Goal: Task Accomplishment & Management: Use online tool/utility

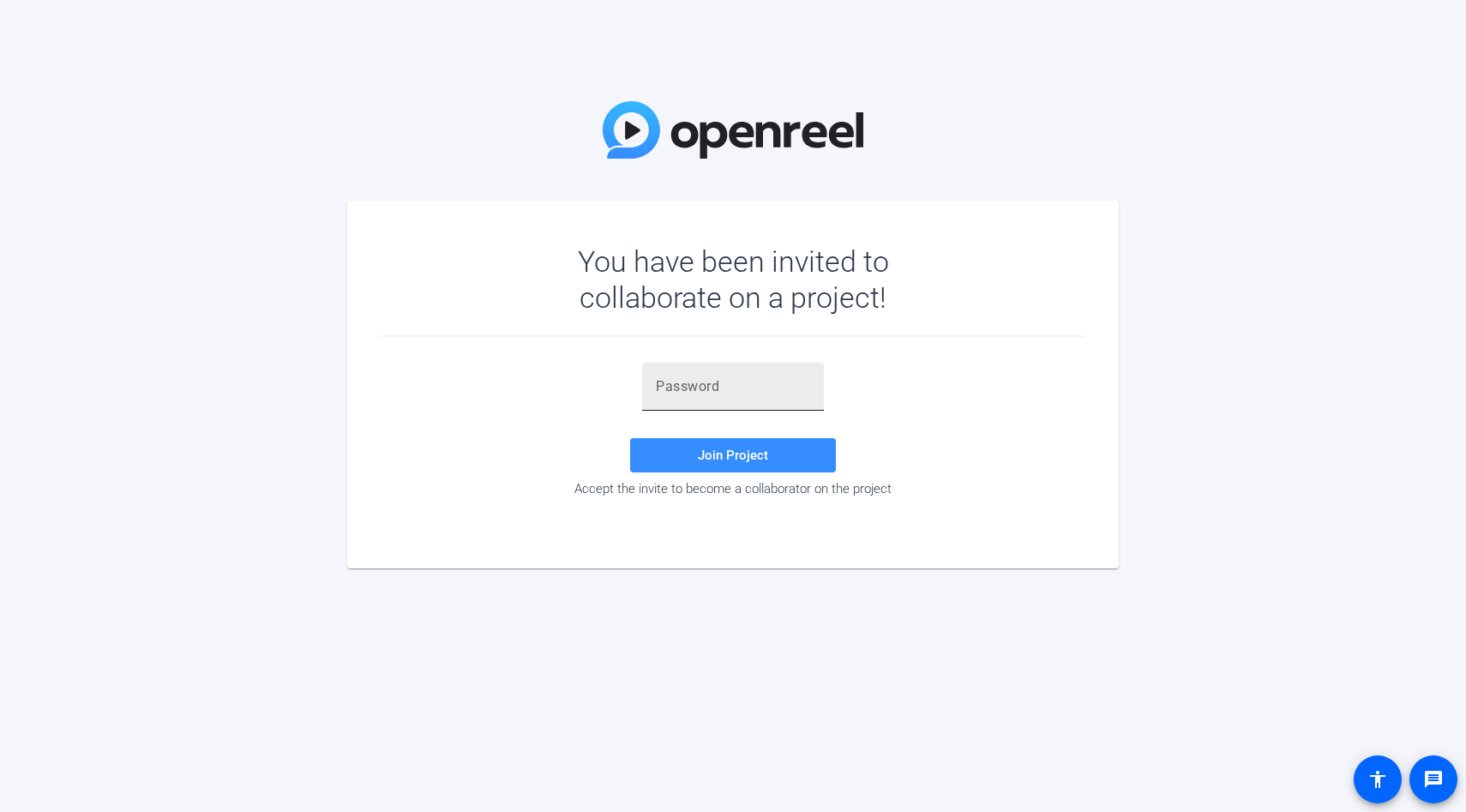
click at [706, 386] on input "text" at bounding box center [733, 386] width 154 height 20
paste input "(m9khr"
type input "(m9khr"
click at [737, 455] on span "Join Project" at bounding box center [733, 455] width 70 height 16
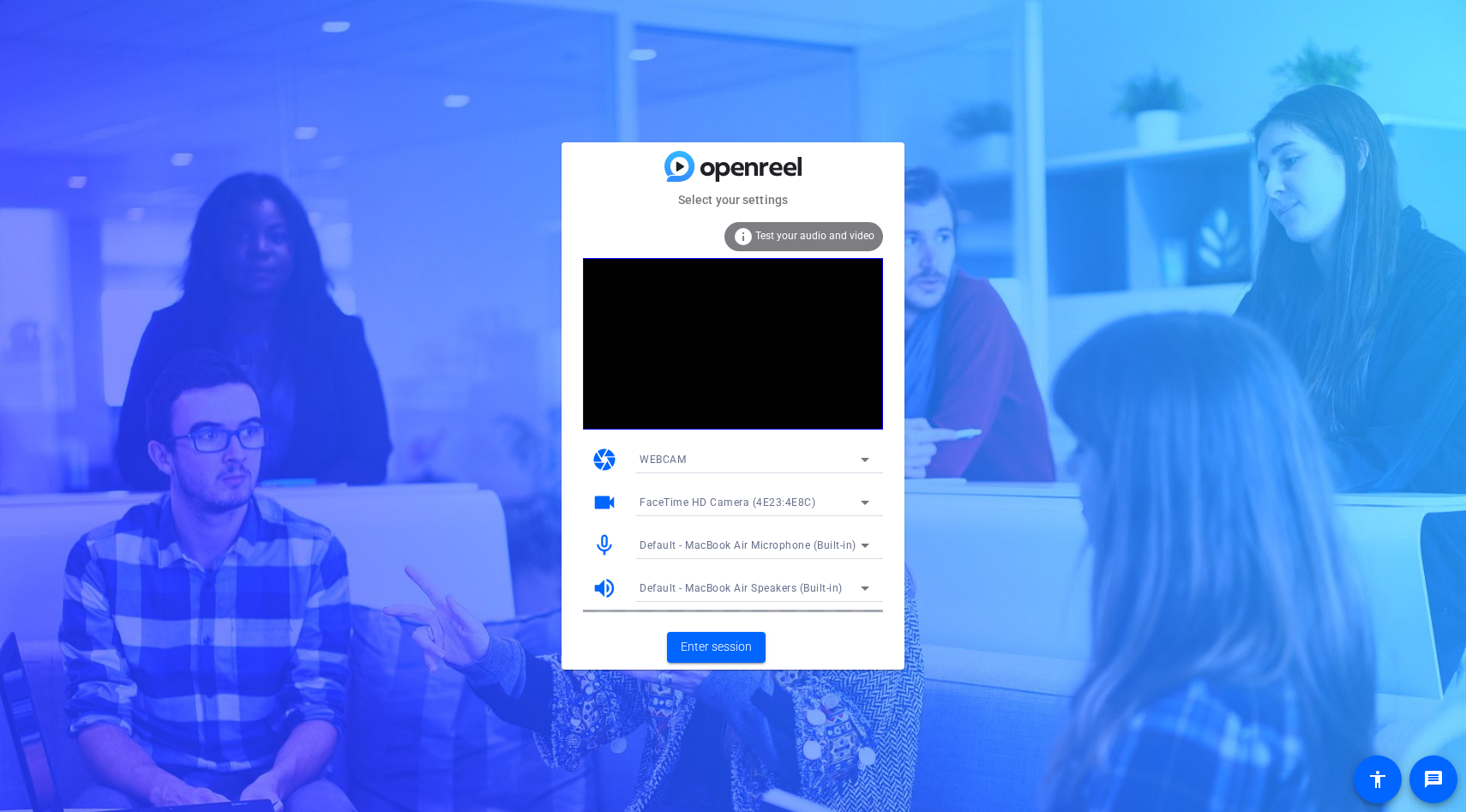
click at [773, 228] on div "info Test your audio and video" at bounding box center [804, 237] width 159 height 29
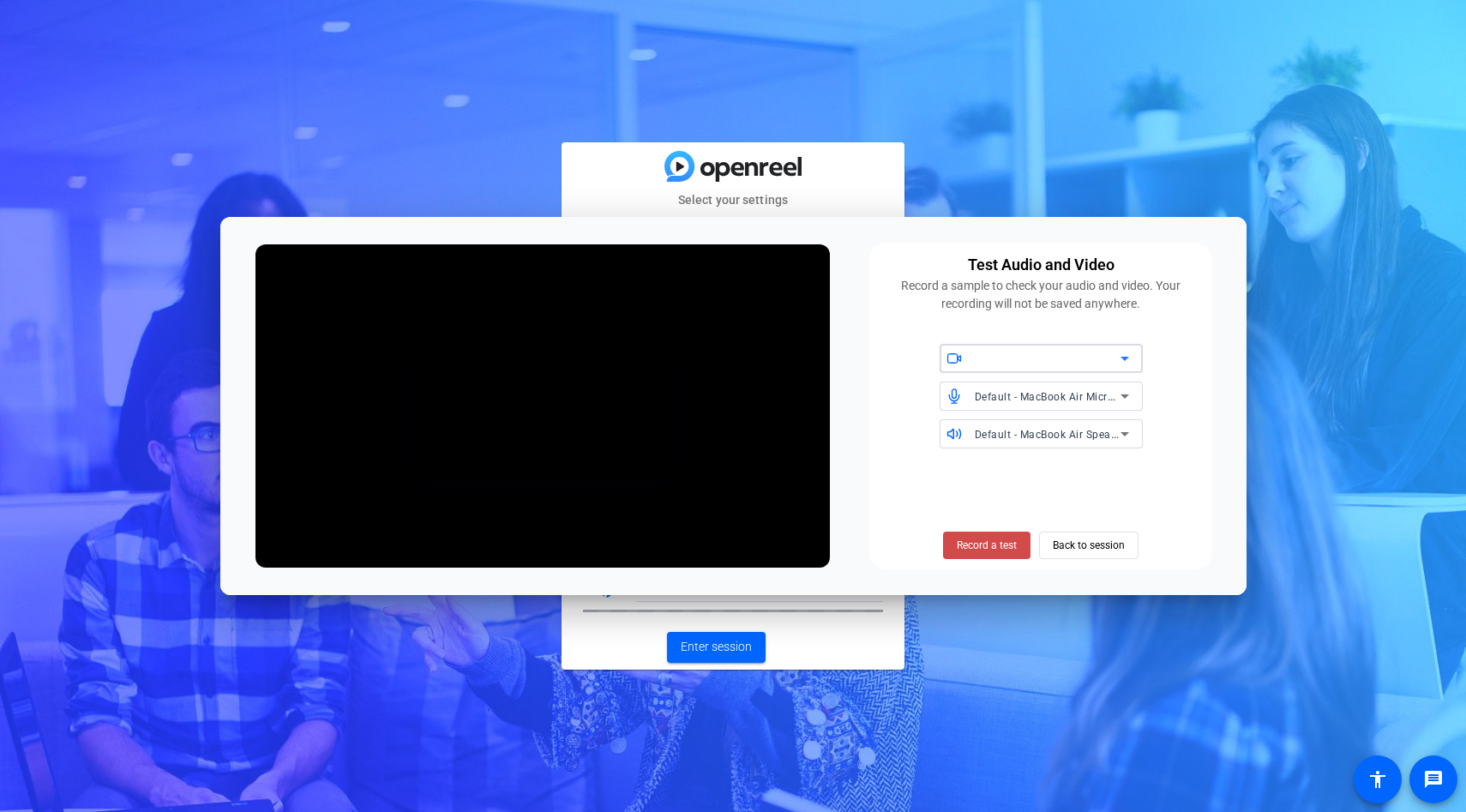
click at [983, 548] on span "Record a test" at bounding box center [987, 545] width 60 height 16
click at [1040, 358] on span "FaceTime HD Camera (4E23:4E8C)" at bounding box center [1063, 358] width 176 height 14
click at [1032, 394] on span "FaceTime HD Camera (4E23:4E8C)" at bounding box center [1040, 393] width 173 height 20
click at [987, 544] on span "Record a test" at bounding box center [987, 545] width 60 height 16
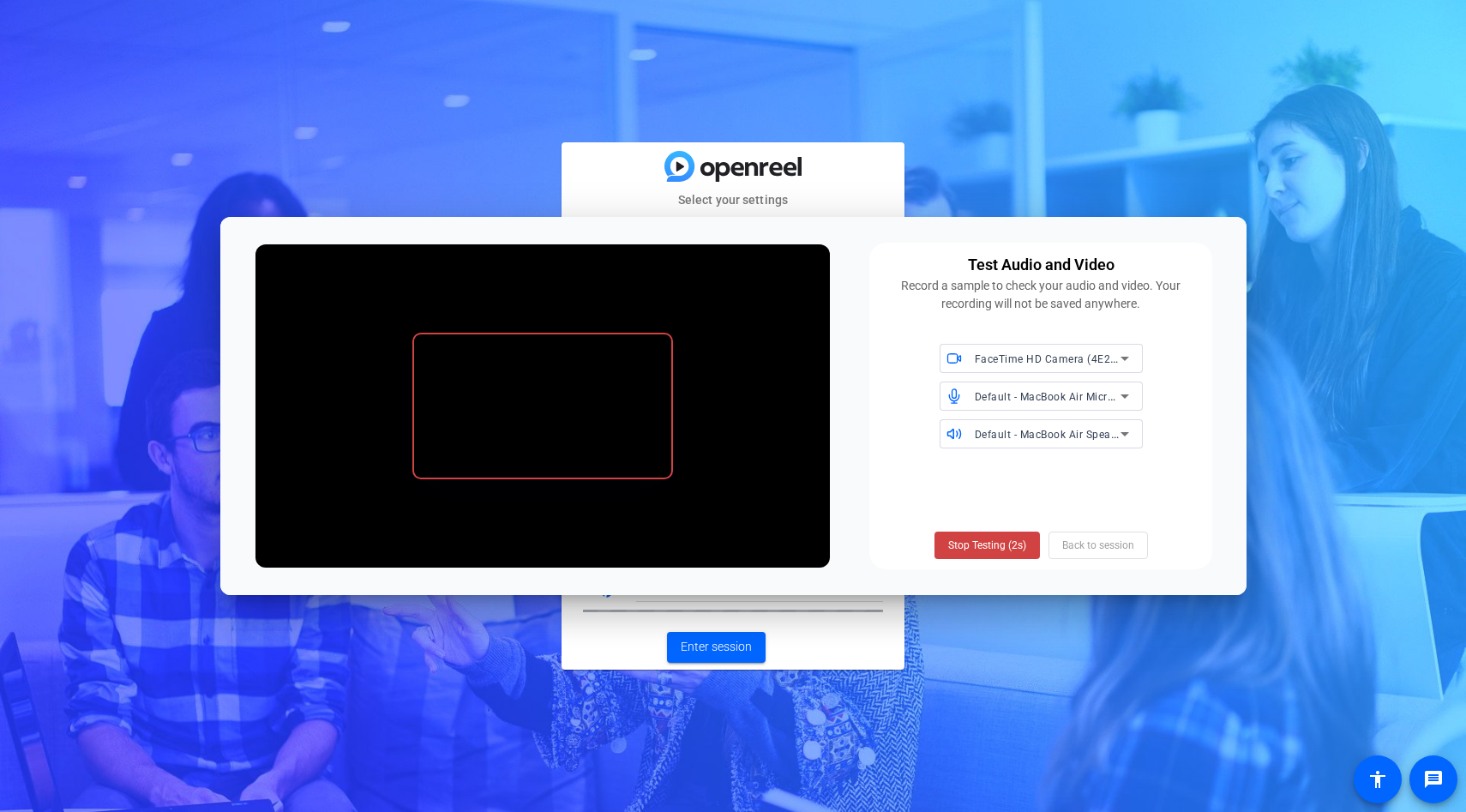
click at [987, 544] on span "Stop Testing (2s)" at bounding box center [987, 545] width 78 height 16
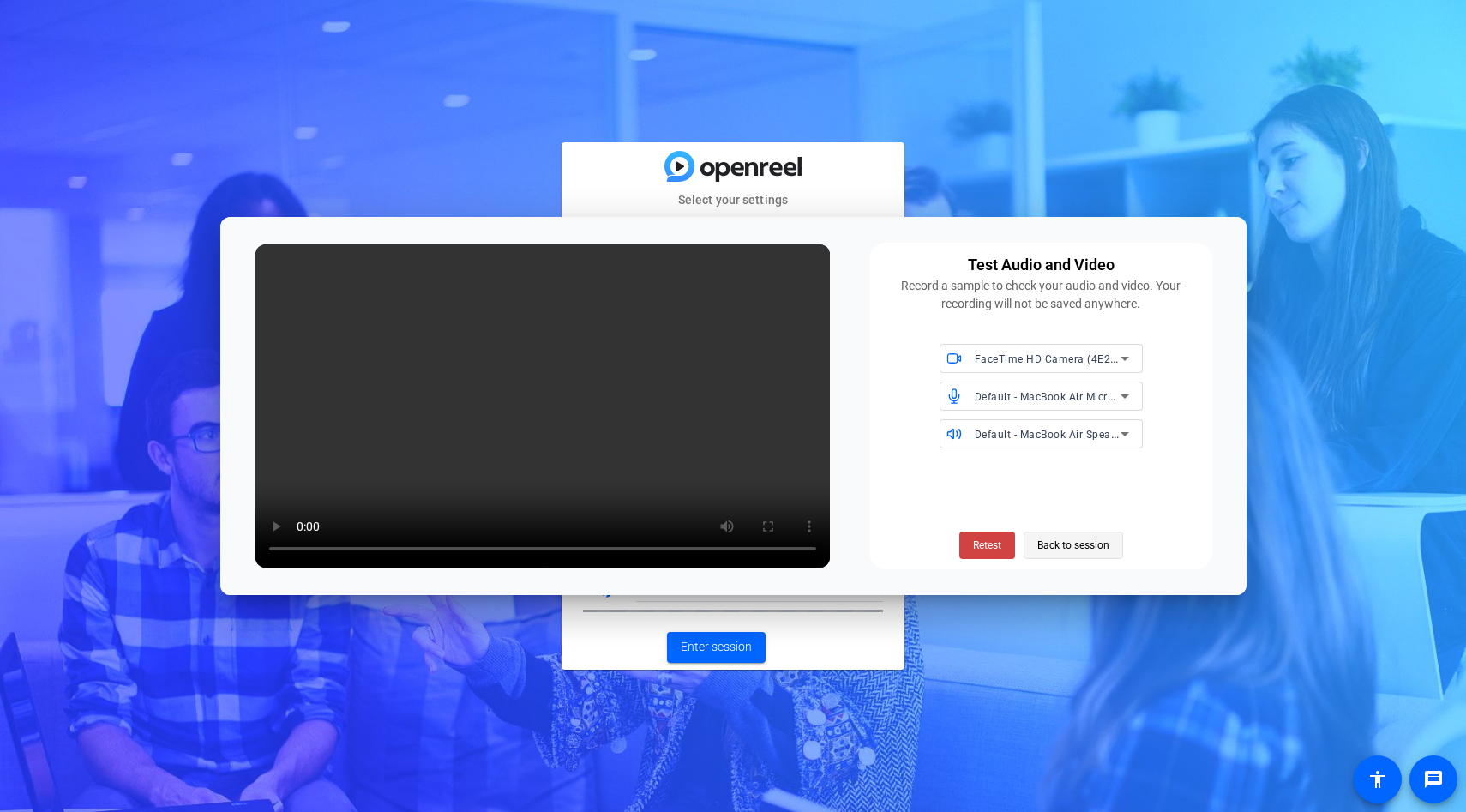
click at [1055, 548] on span "Back to session" at bounding box center [1074, 544] width 72 height 32
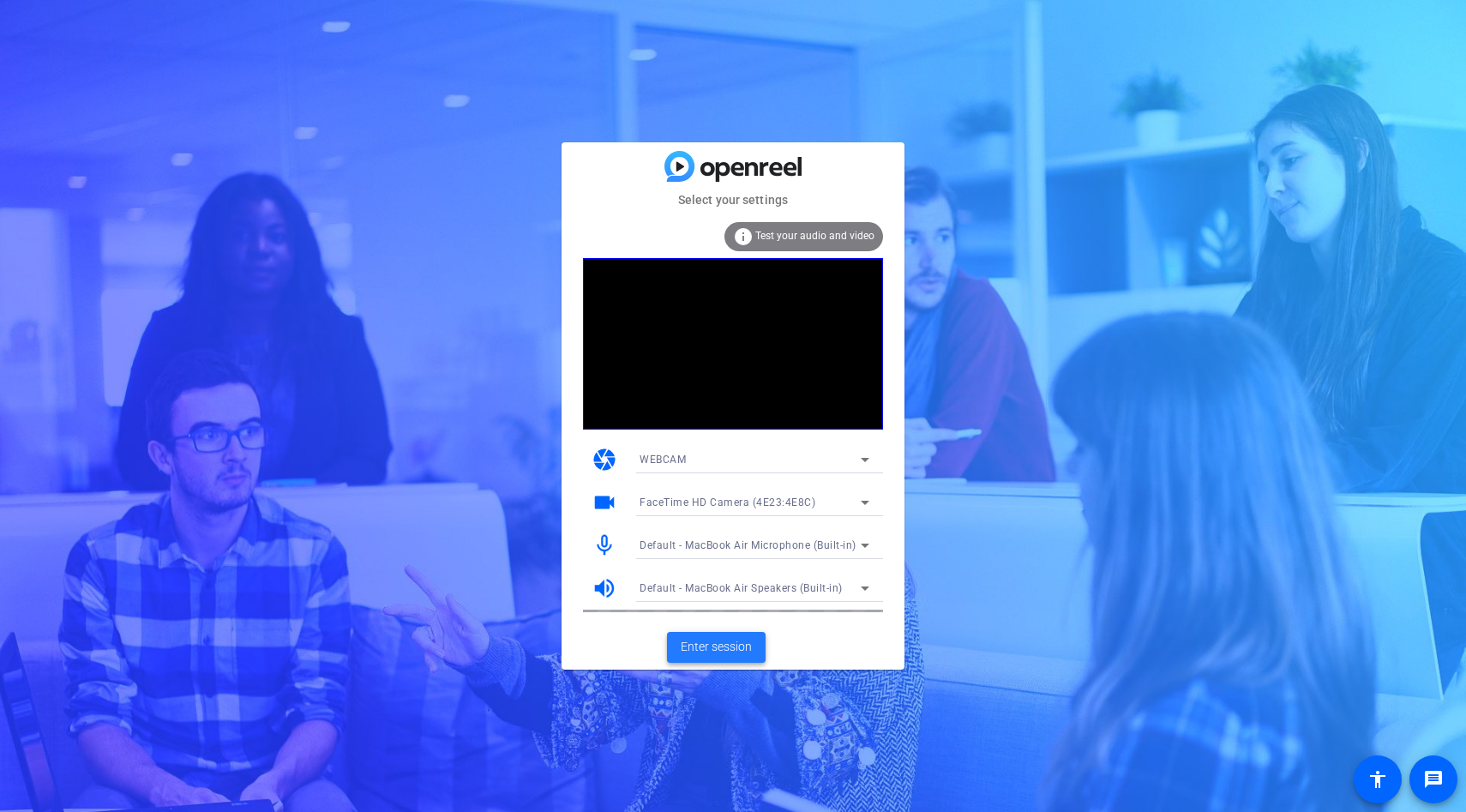
click at [710, 647] on span "Enter session" at bounding box center [716, 646] width 71 height 18
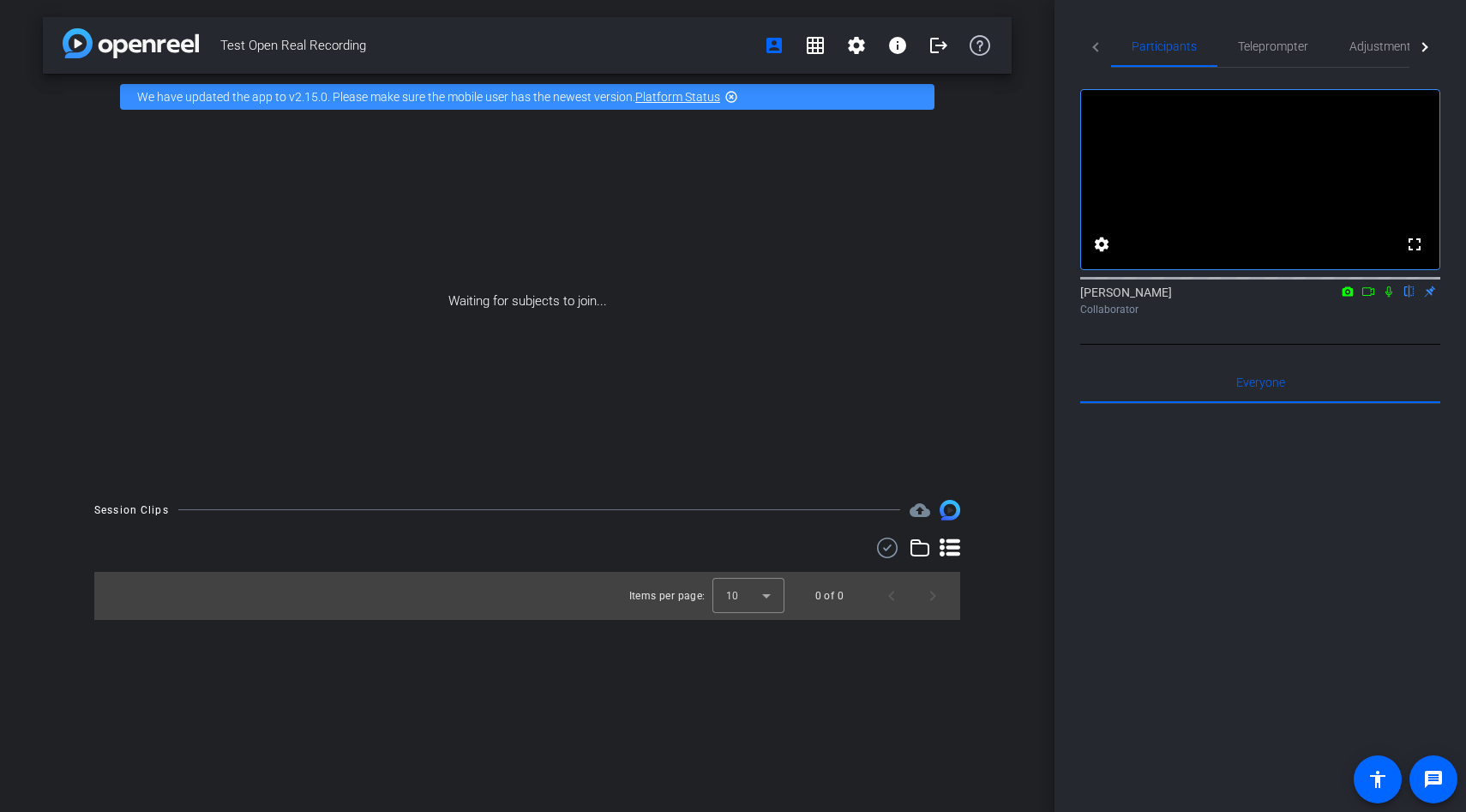
click at [673, 95] on link "Platform Status" at bounding box center [677, 97] width 85 height 14
